Goal: Task Accomplishment & Management: Manage account settings

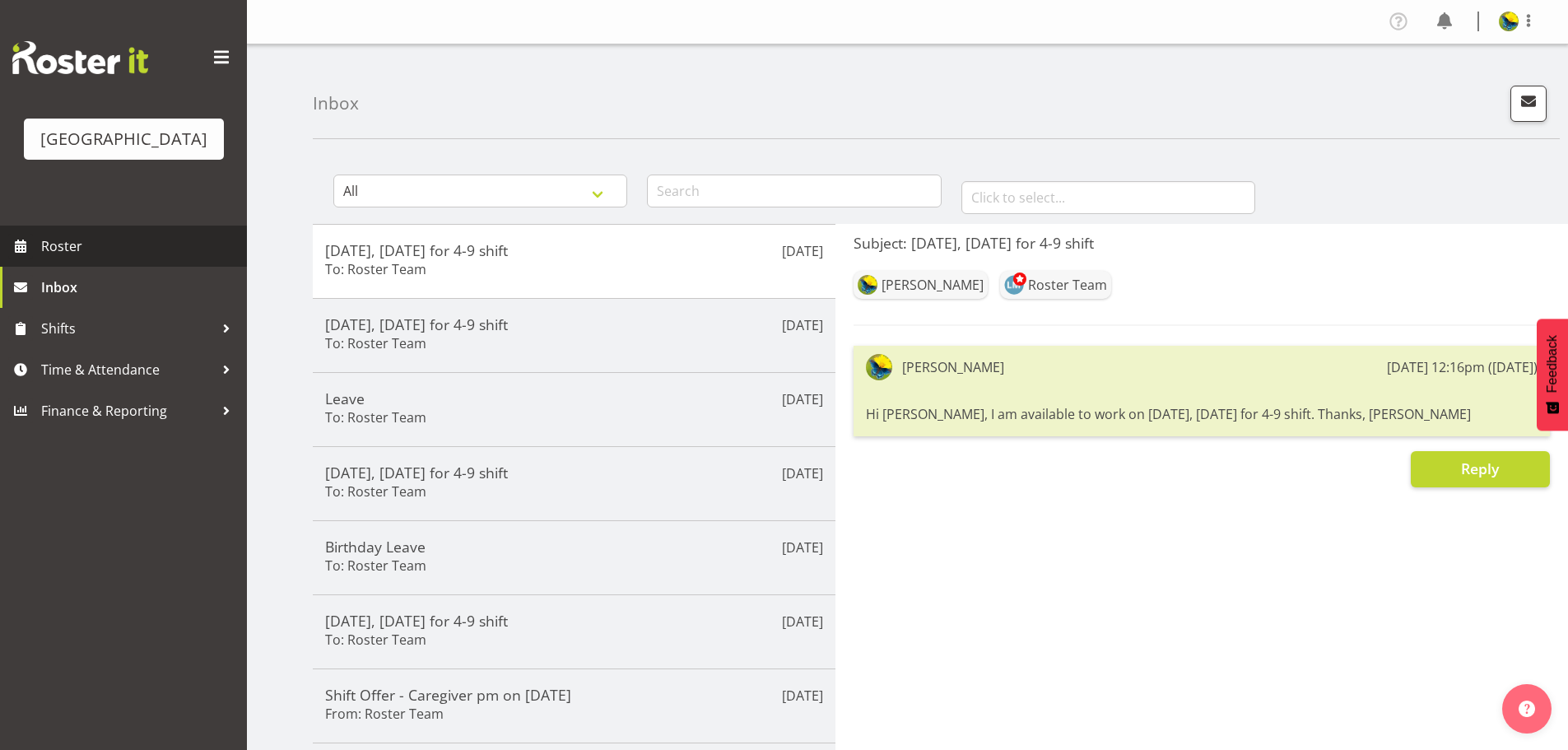
click at [82, 259] on span "Roster" at bounding box center [140, 246] width 197 height 25
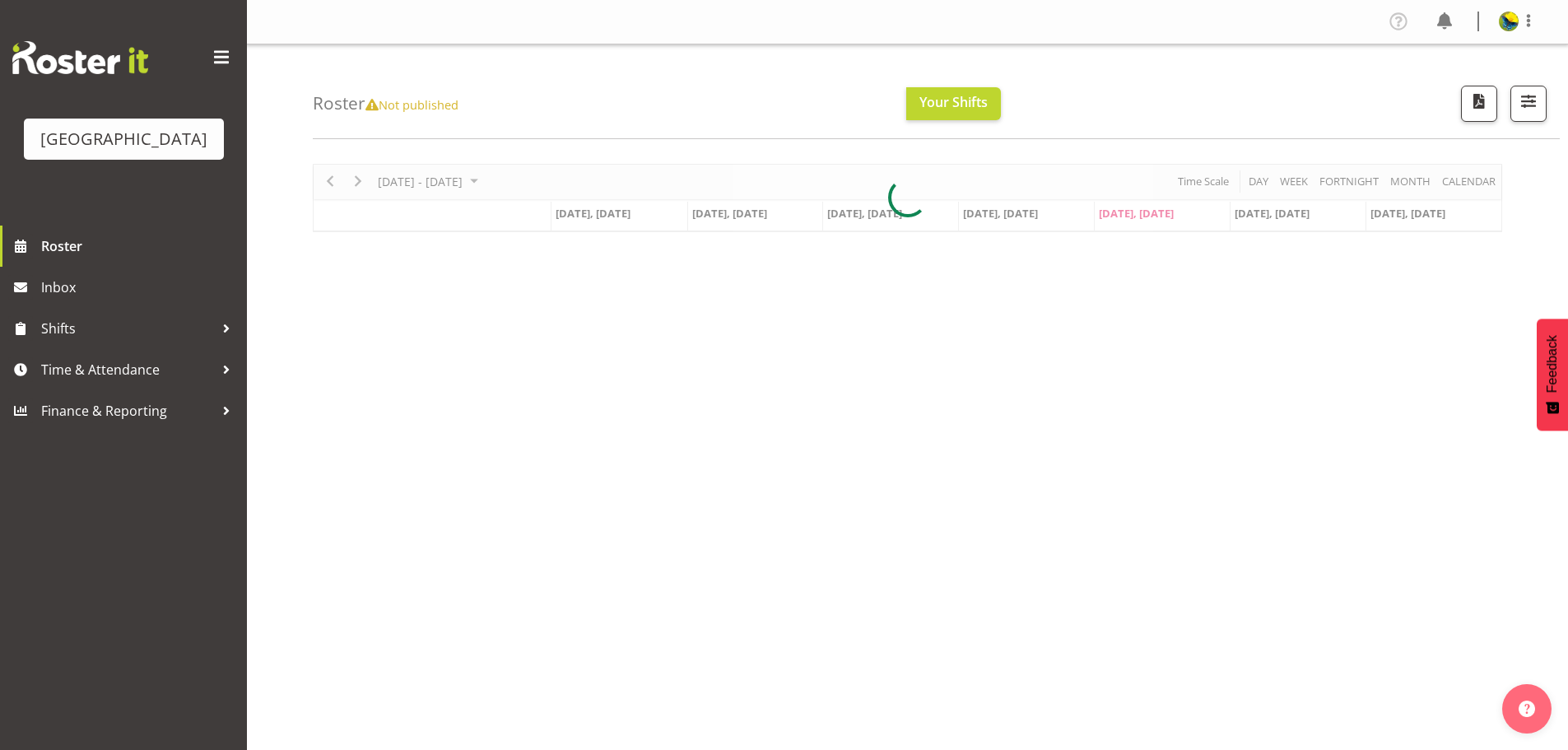
click at [1478, 188] on div at bounding box center [907, 198] width 1189 height 68
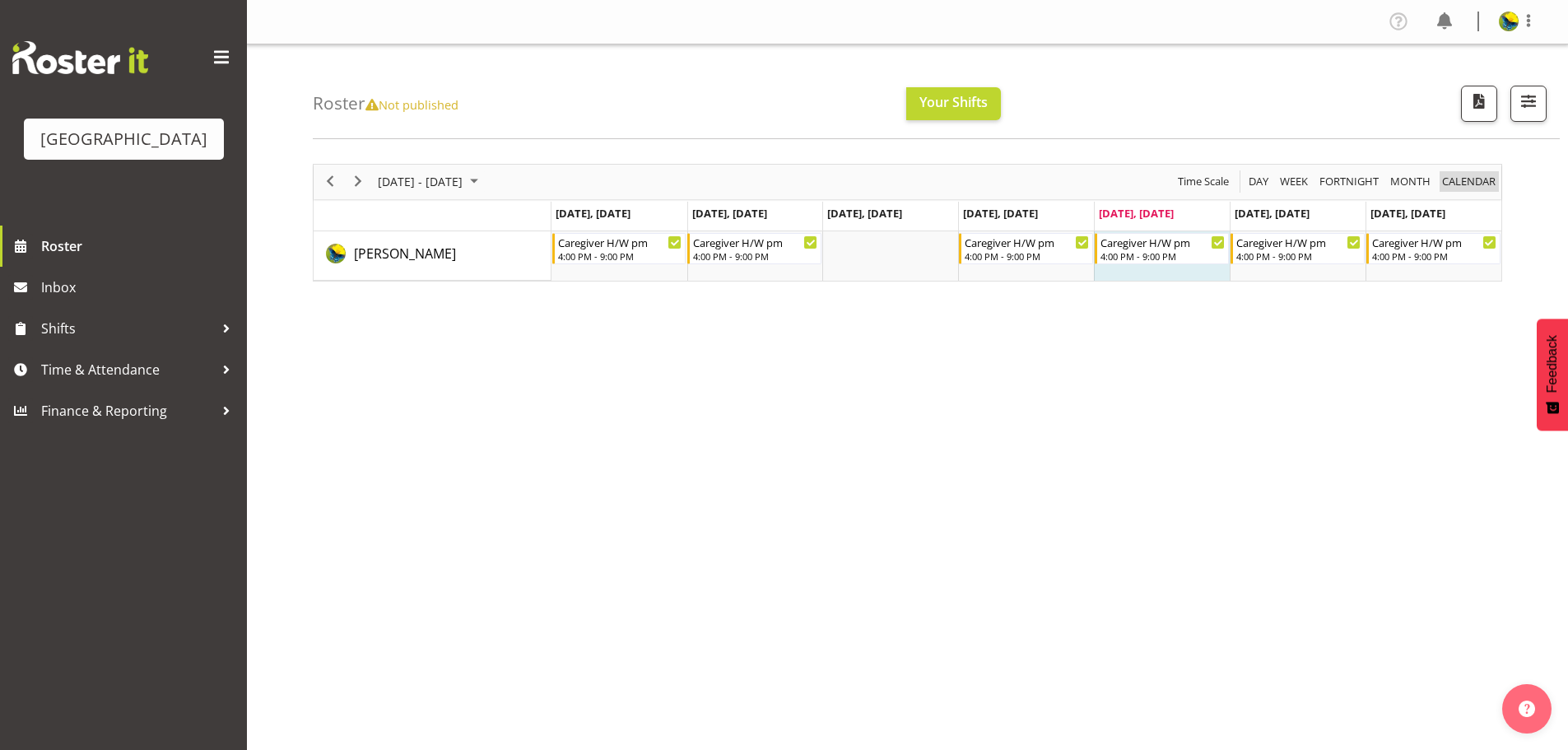
click at [1488, 191] on span "calendar" at bounding box center [1469, 182] width 57 height 20
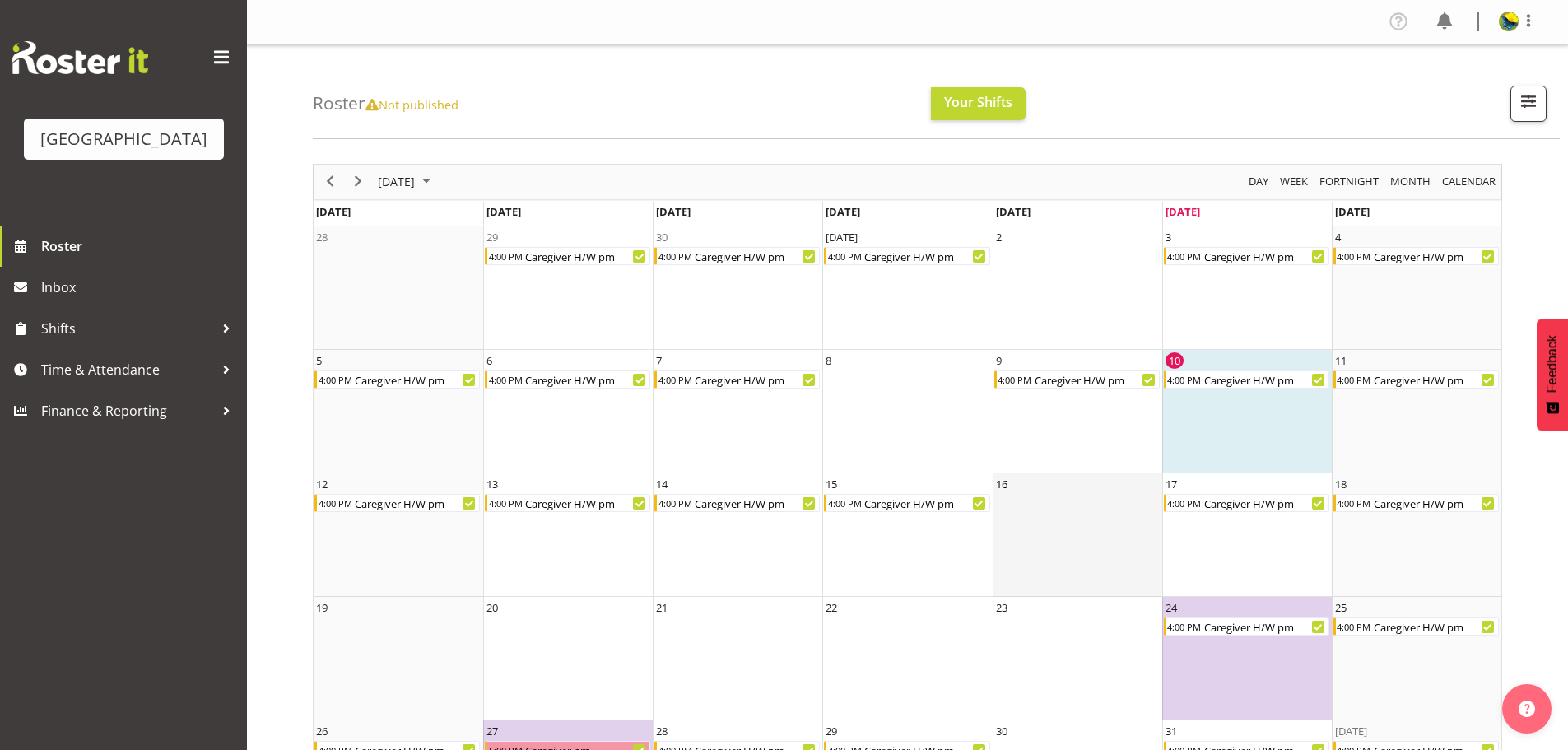
scroll to position [114, 0]
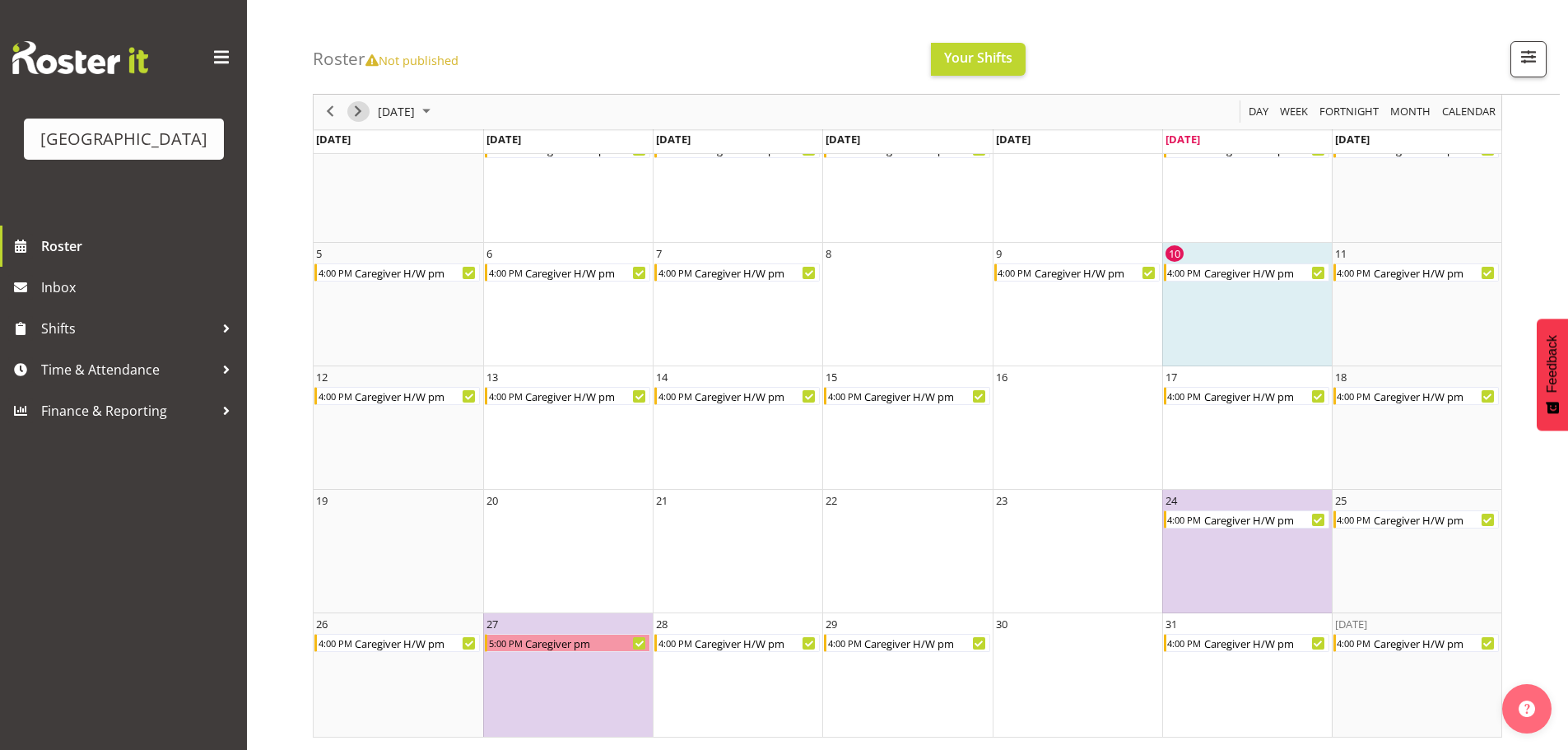
click at [354, 115] on span "Next" at bounding box center [357, 112] width 19 height 20
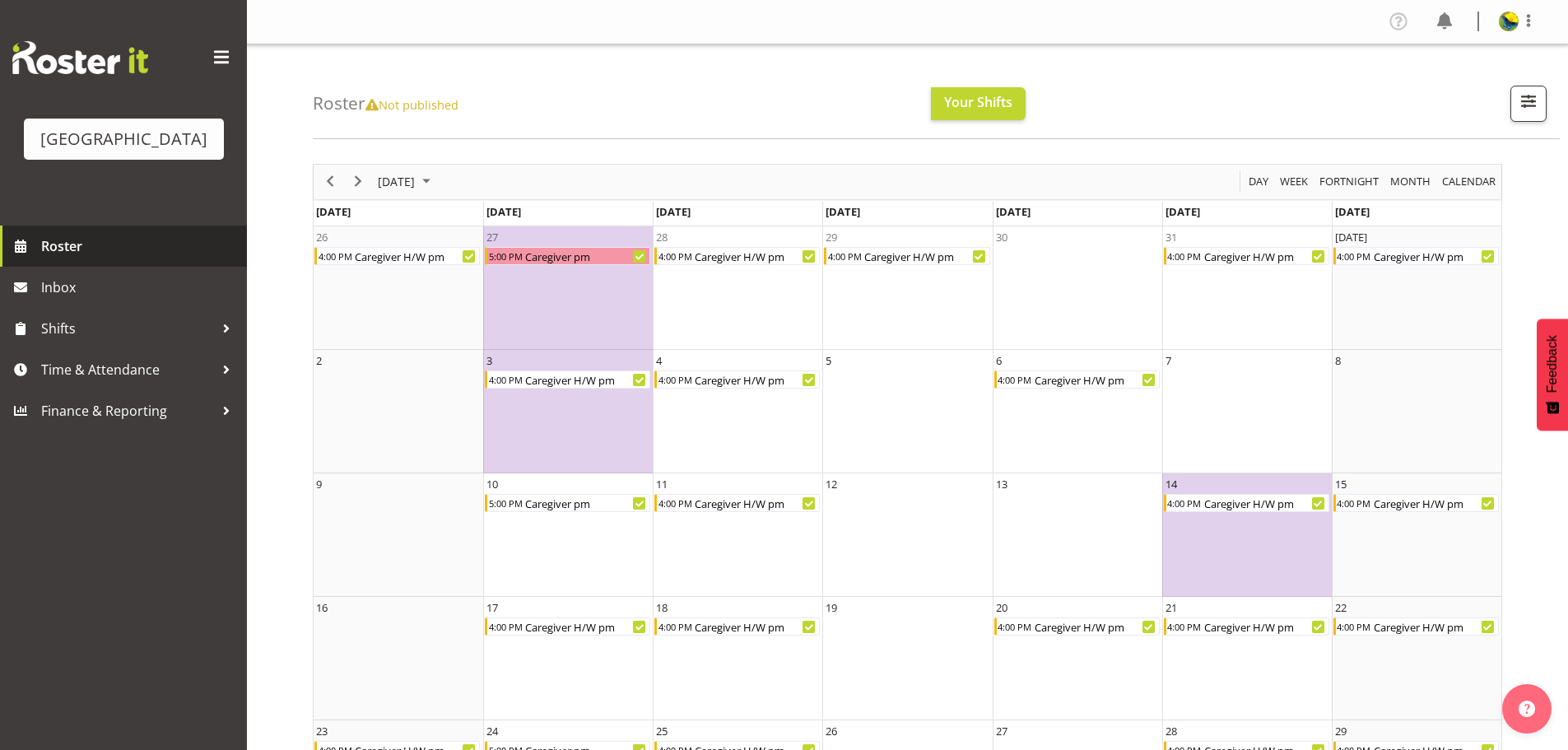
click at [111, 259] on span "Roster" at bounding box center [140, 246] width 197 height 25
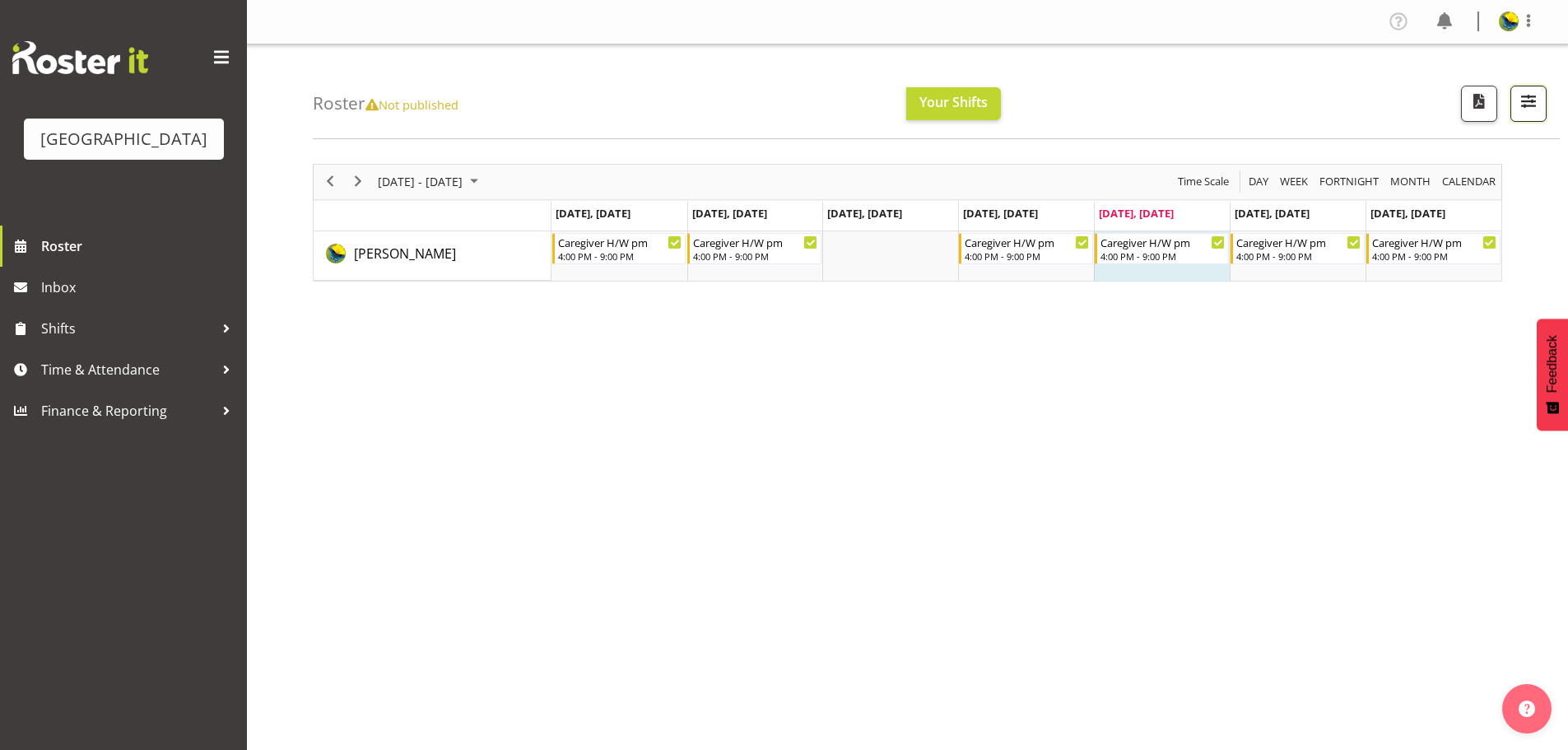
click at [1522, 109] on span "button" at bounding box center [1528, 100] width 21 height 21
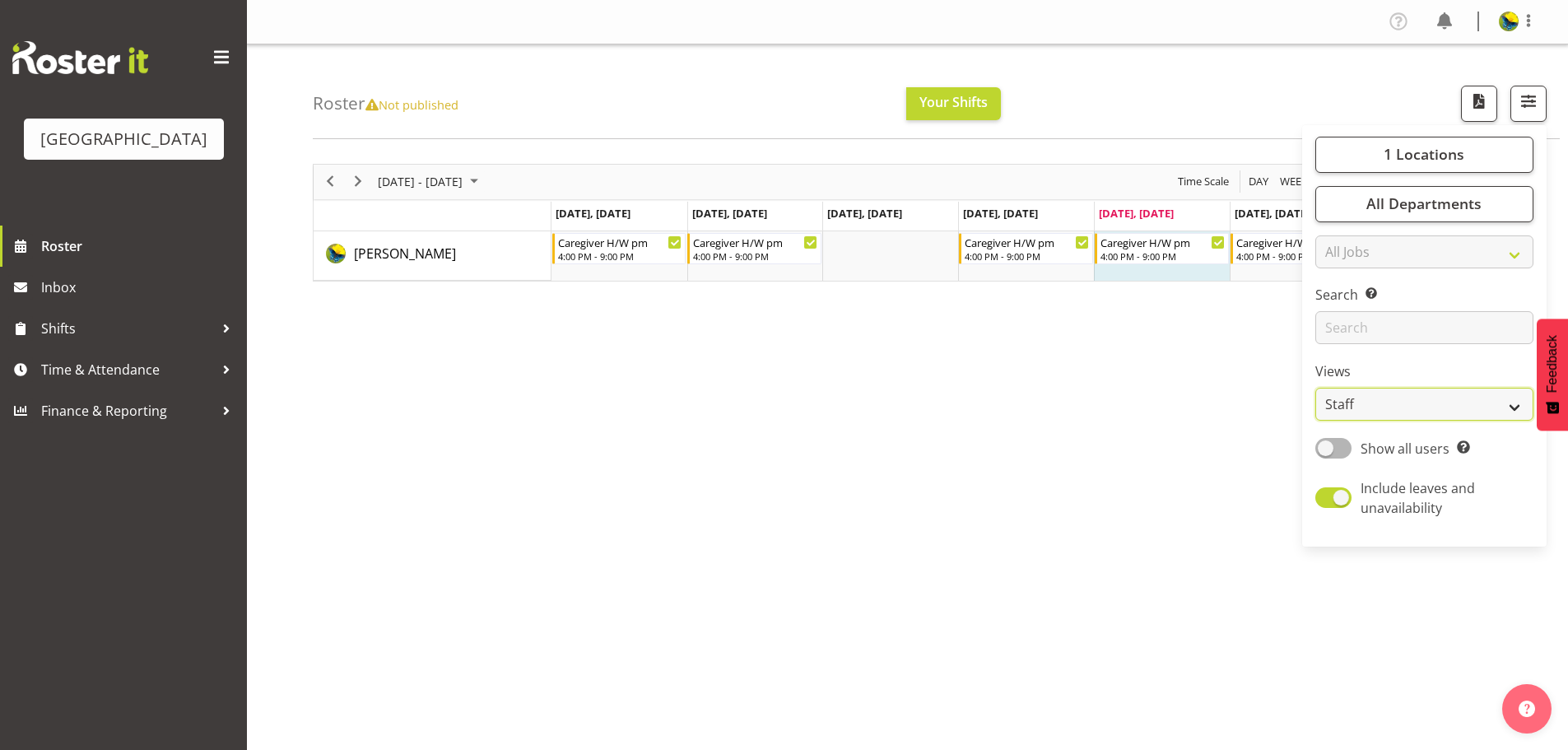
click at [1515, 421] on select "Staff Role Shift - Horizontal Shift - Vertical Staff - Location" at bounding box center [1424, 404] width 218 height 33
select select "shift"
click at [1316, 421] on select "Staff Role Shift - Horizontal Shift - Vertical Staff - Location" at bounding box center [1424, 404] width 218 height 33
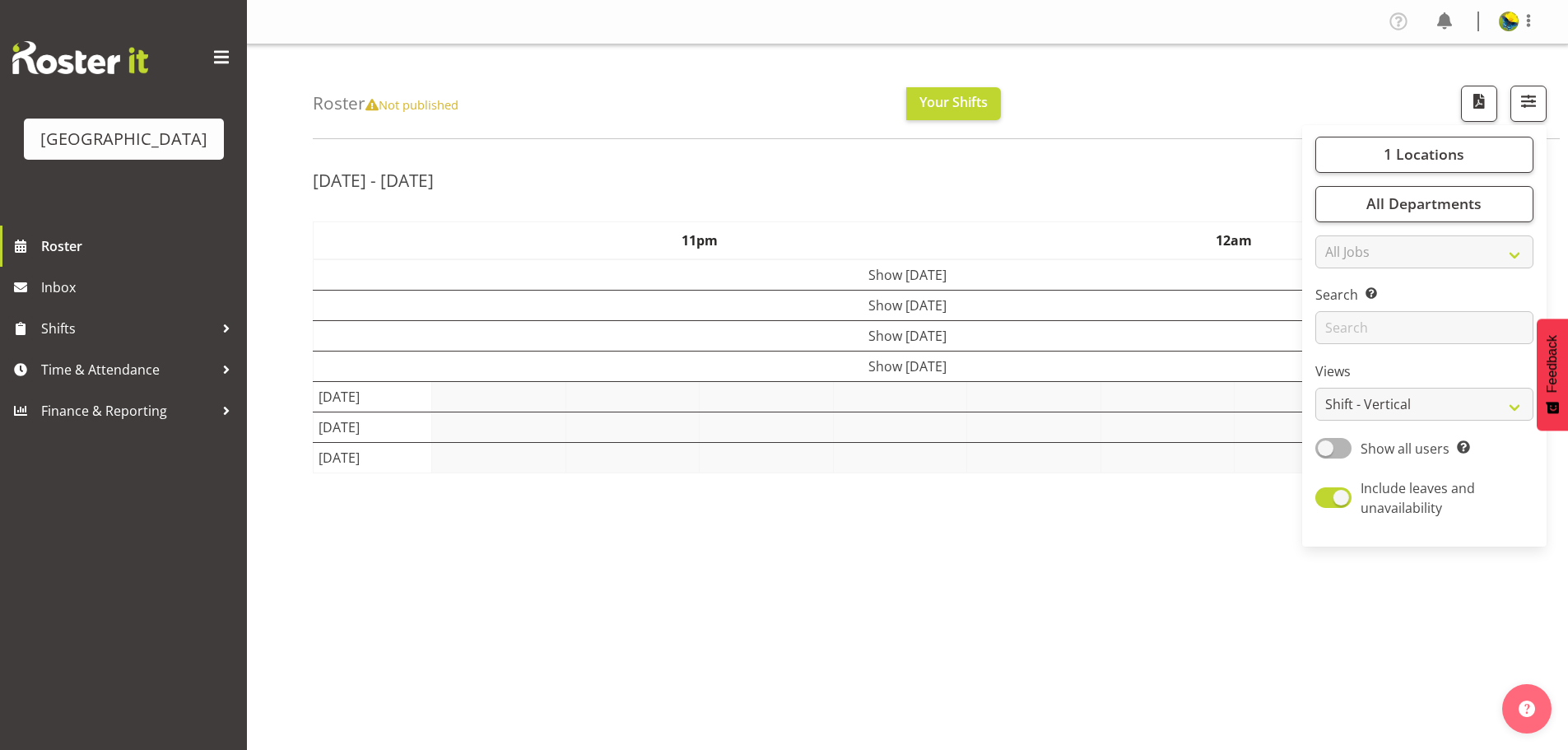
click at [1109, 138] on div "Roster Not published Your Shifts 1 Locations Clear Parkwood Kitchen Parkwood Nu…" at bounding box center [937, 91] width 1247 height 95
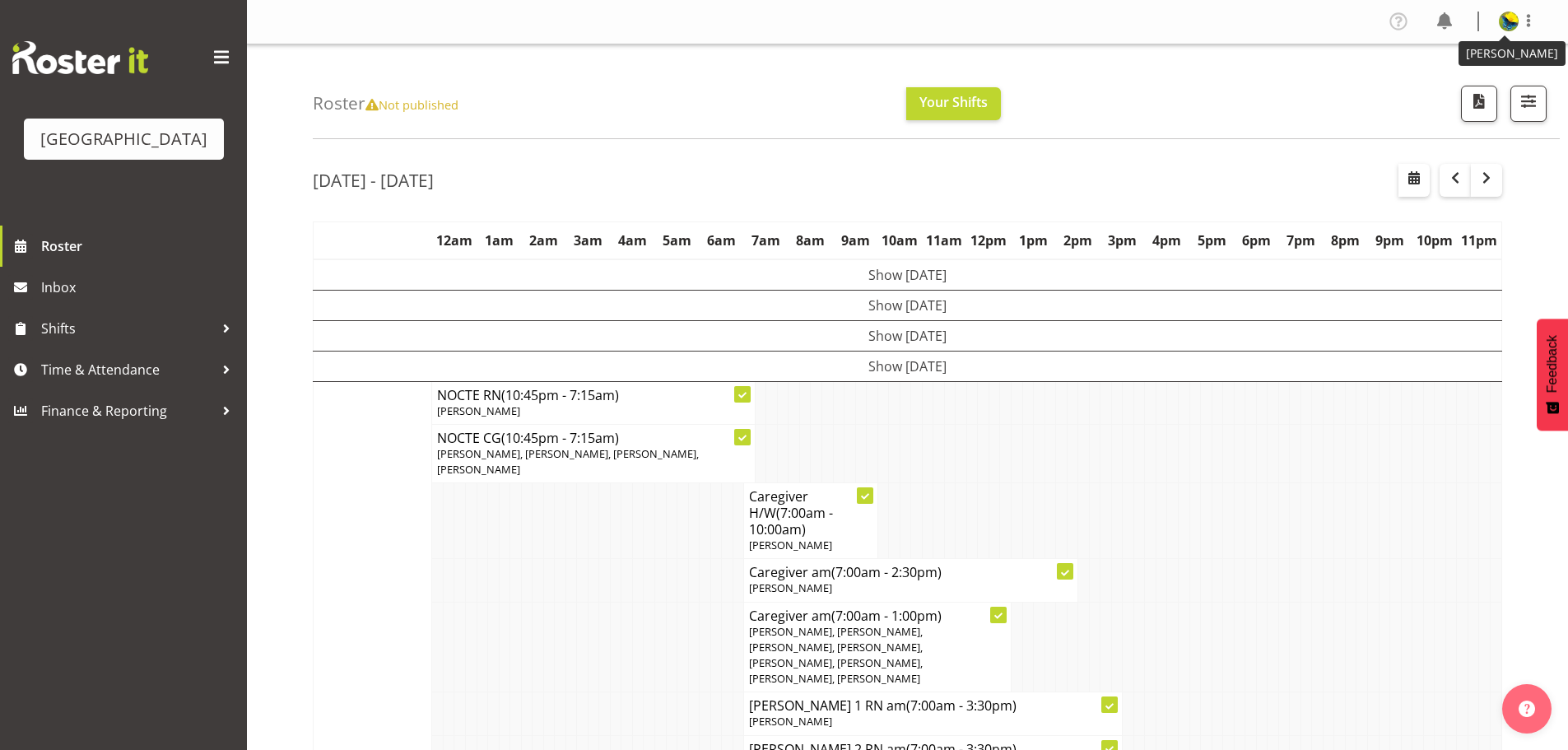
click at [1511, 27] on img at bounding box center [1508, 21] width 19 height 19
click at [1177, 96] on div "Roster Not published Your Shifts 1 Locations Clear Parkwood Kitchen Parkwood Nu…" at bounding box center [937, 91] width 1247 height 95
click at [1499, 27] on img at bounding box center [1508, 21] width 19 height 19
click at [1456, 87] on link "Log Out" at bounding box center [1459, 87] width 158 height 29
